Goal: Transaction & Acquisition: Purchase product/service

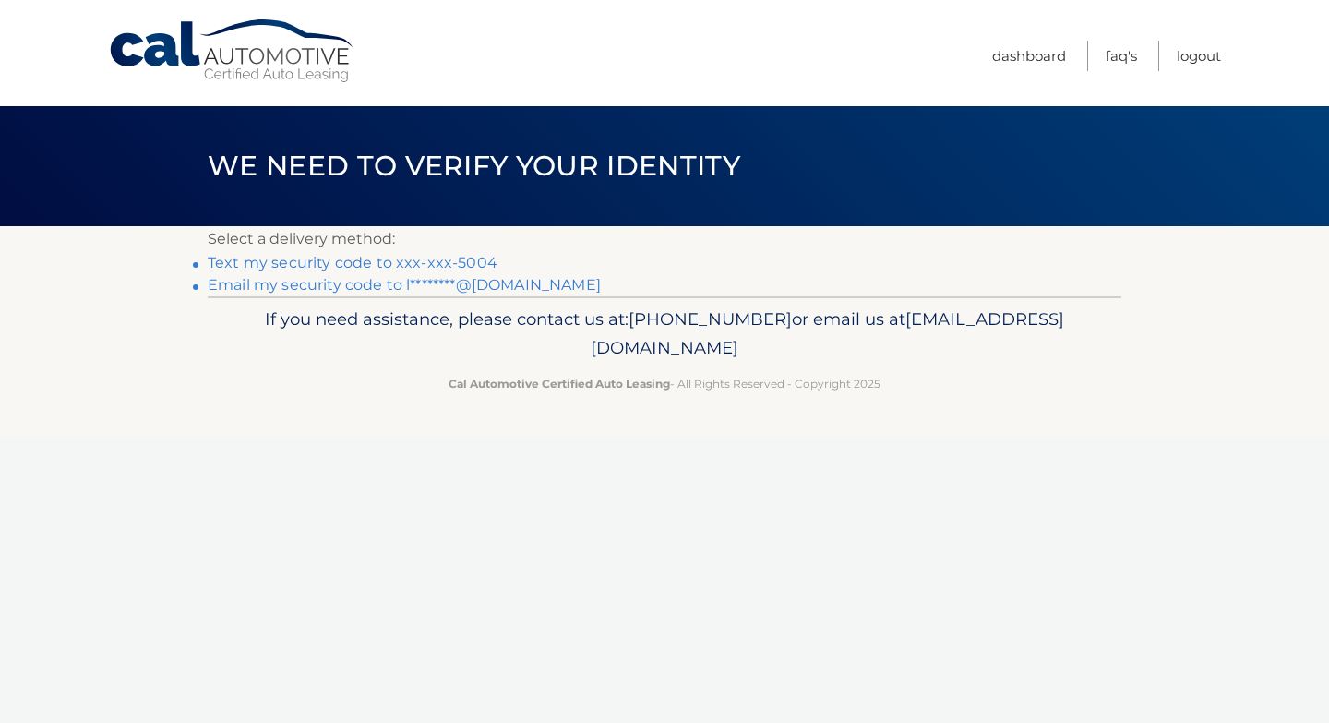
click at [459, 256] on link "Text my security code to xxx-xxx-5004" at bounding box center [353, 263] width 290 height 18
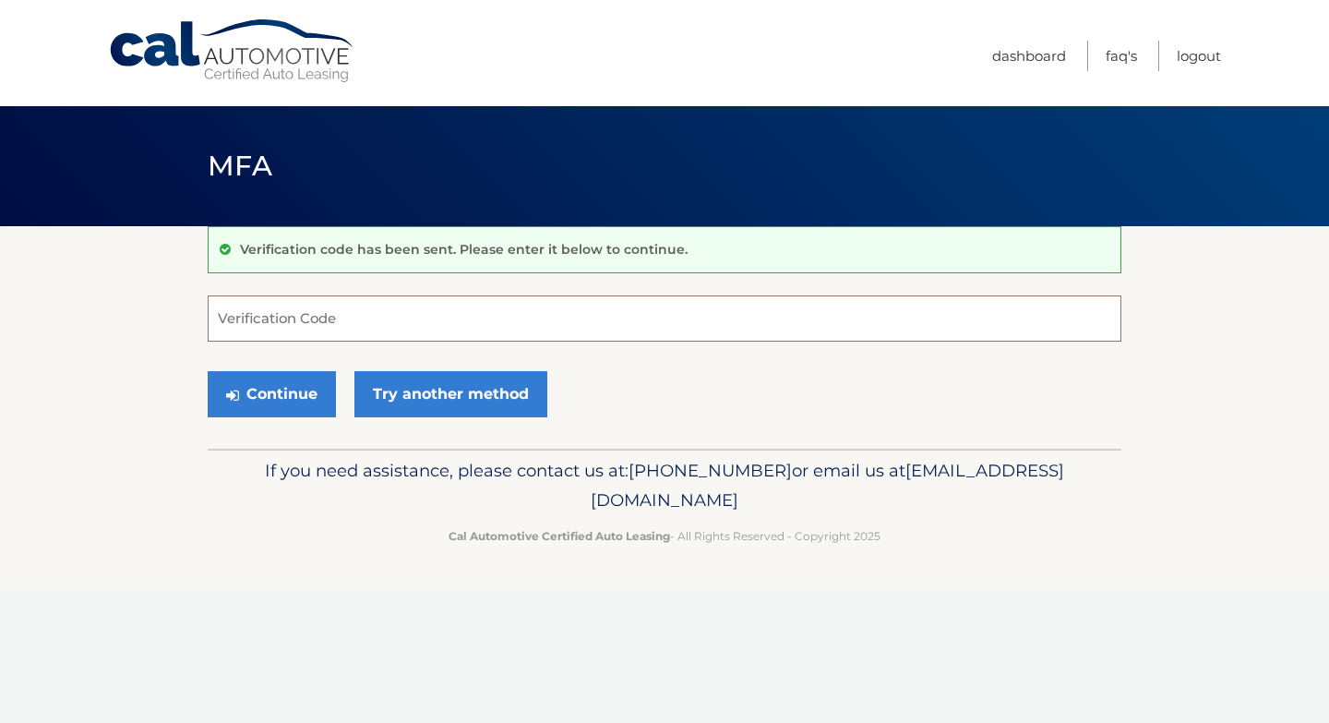
click at [368, 321] on input "Verification Code" at bounding box center [665, 318] width 914 height 46
type input "214712"
click at [313, 395] on button "Continue" at bounding box center [272, 394] width 128 height 46
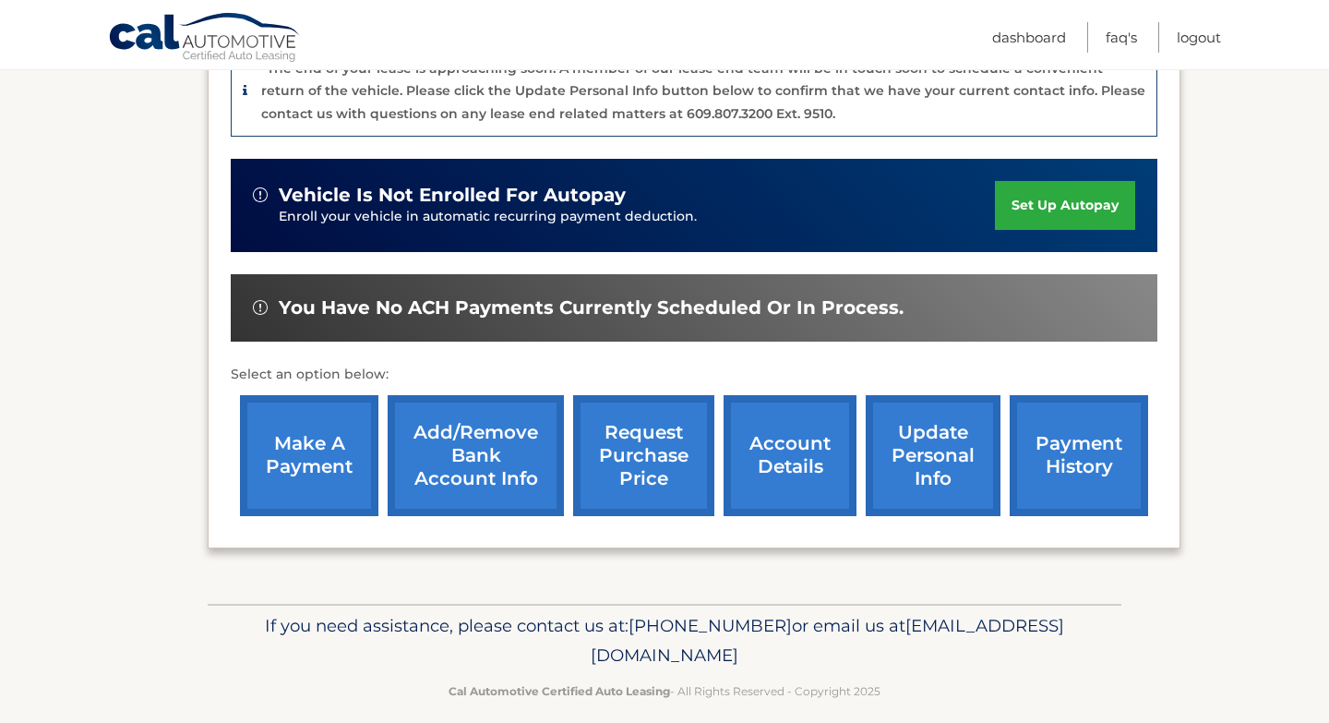
scroll to position [517, 0]
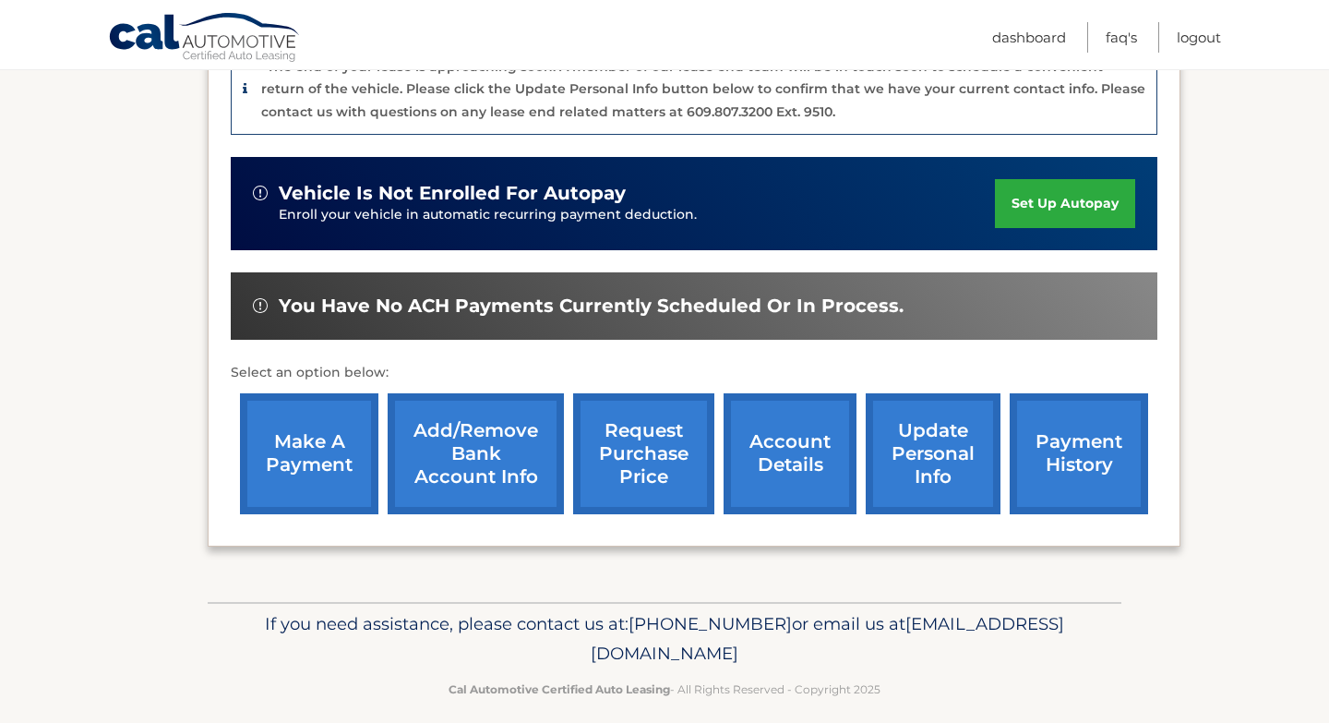
click at [324, 452] on link "make a payment" at bounding box center [309, 453] width 138 height 121
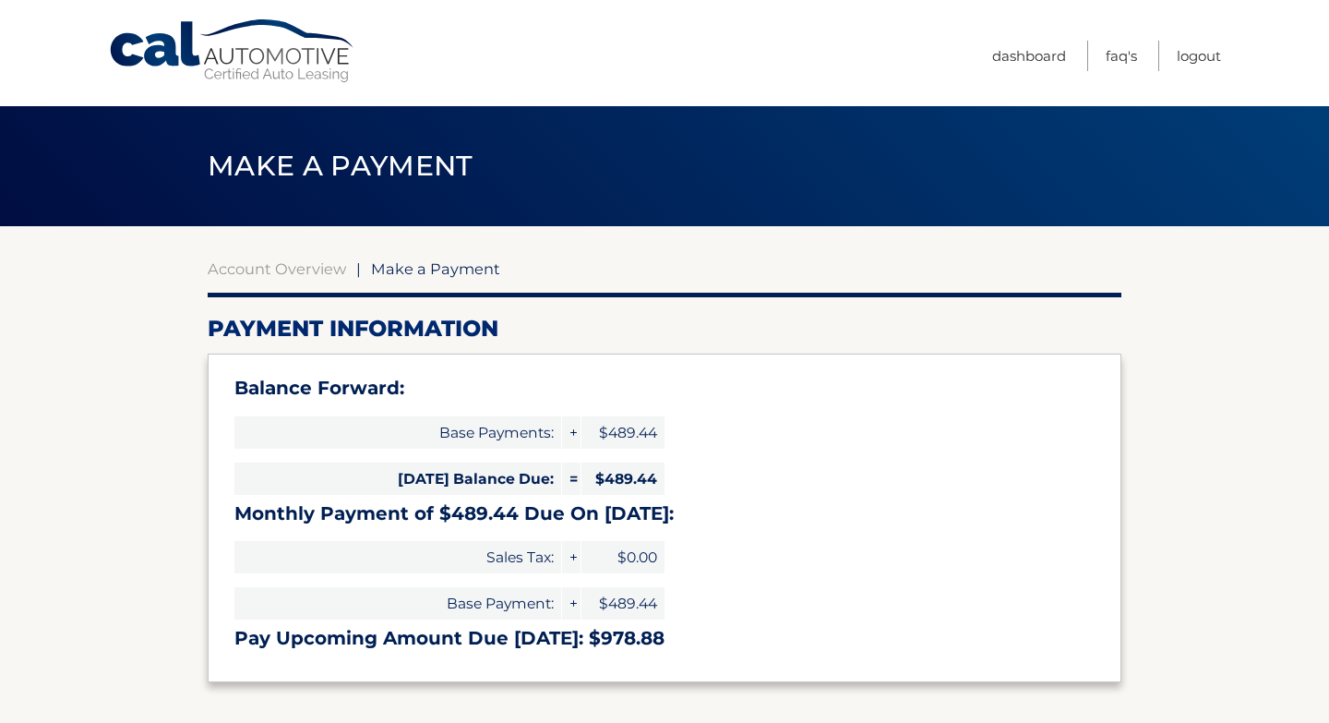
select select "OWUzY2Y0MTktMTRkMS00NGQwLWE2MzUtZmUzZWNiYWM3NjY0"
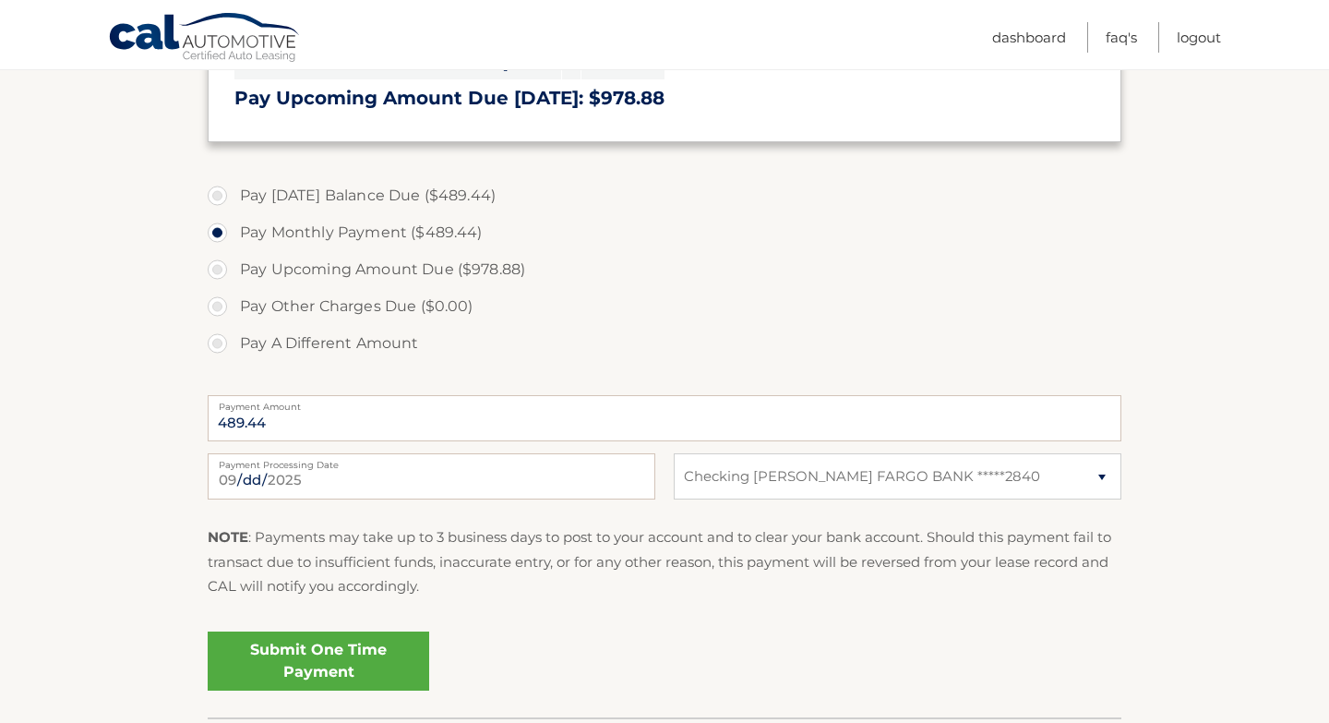
scroll to position [650, 0]
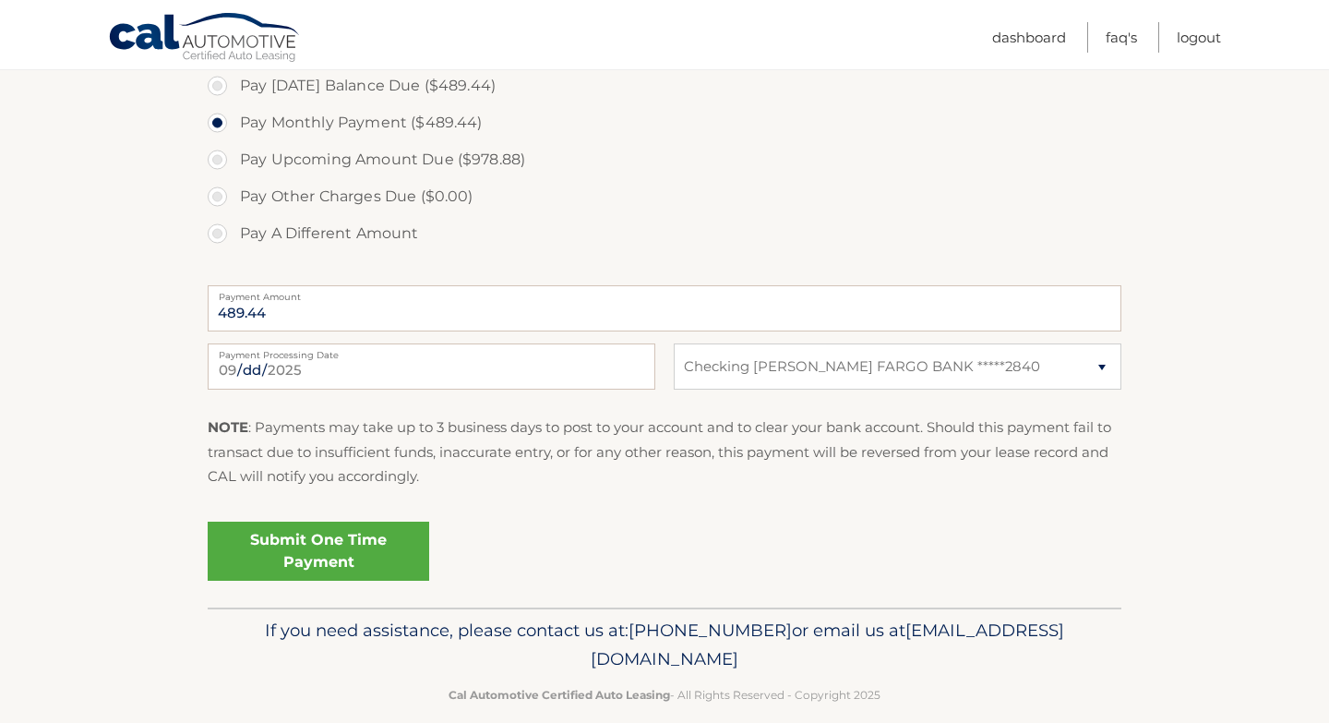
click at [318, 548] on link "Submit One Time Payment" at bounding box center [318, 550] width 221 height 59
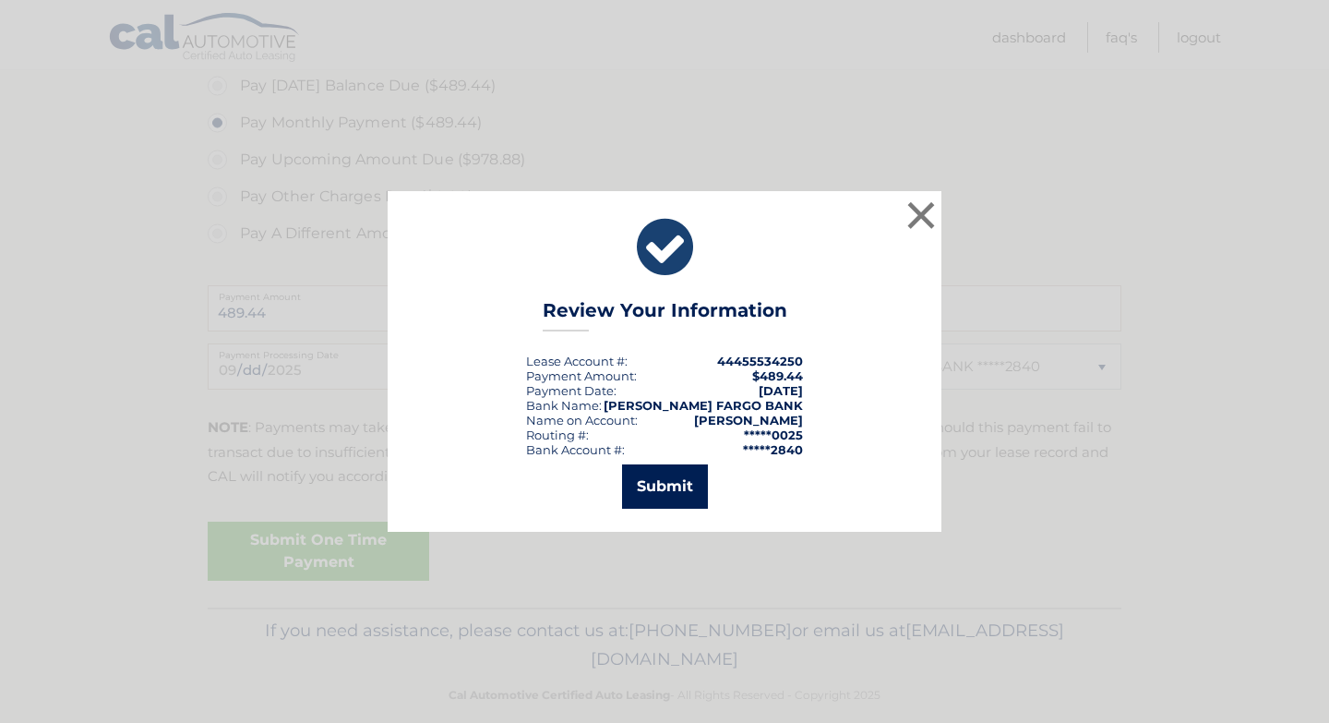
click at [686, 488] on button "Submit" at bounding box center [665, 486] width 86 height 44
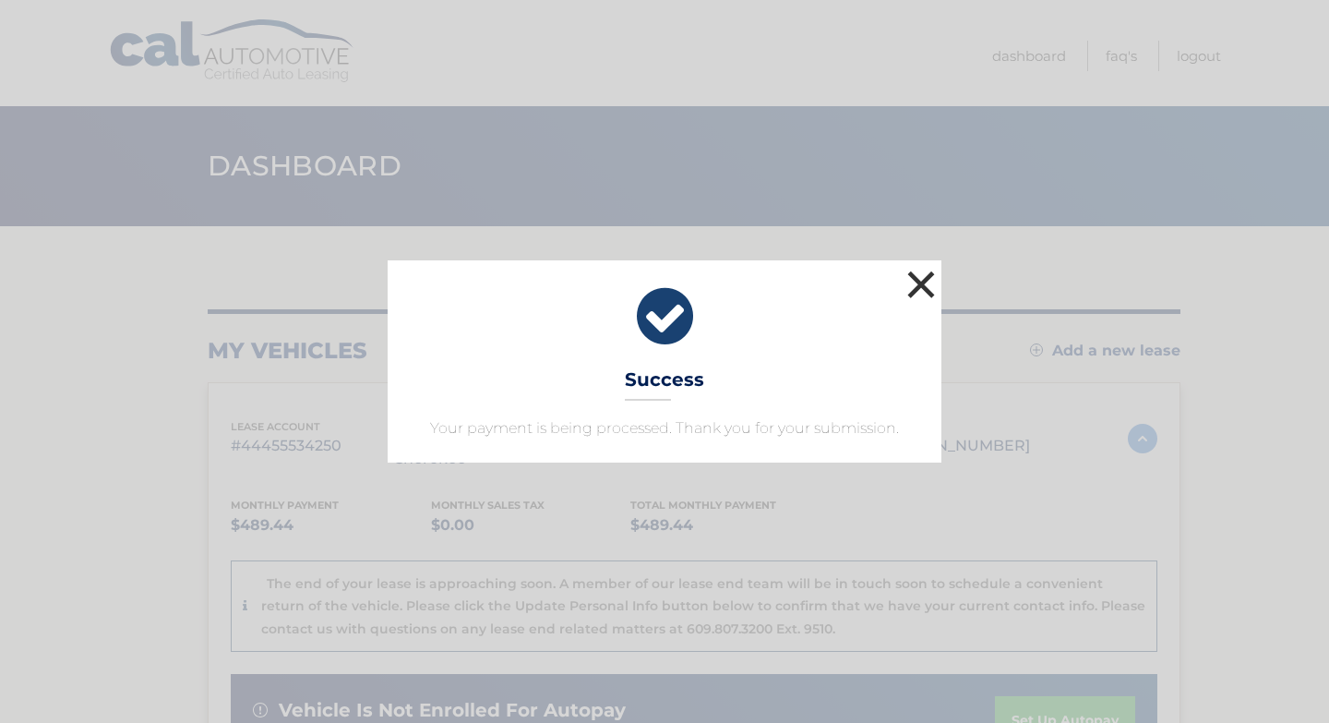
click at [925, 279] on button "×" at bounding box center [921, 284] width 37 height 37
